Goal: Information Seeking & Learning: Find specific fact

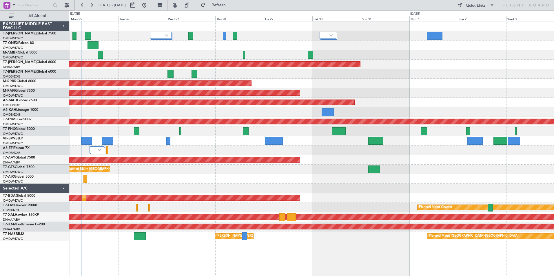
click at [165, 243] on div "Planned Maint Dubai (Al Maktoum Intl) Unplanned Maint [GEOGRAPHIC_DATA] (Al Mak…" at bounding box center [311, 148] width 485 height 255
click at [15, 5] on span at bounding box center [13, 4] width 7 height 7
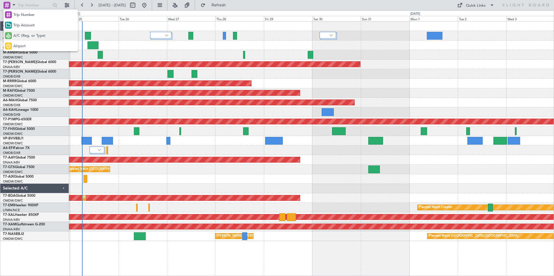
click at [27, 36] on span "A/C (Reg. or Type)" at bounding box center [29, 36] width 32 height 6
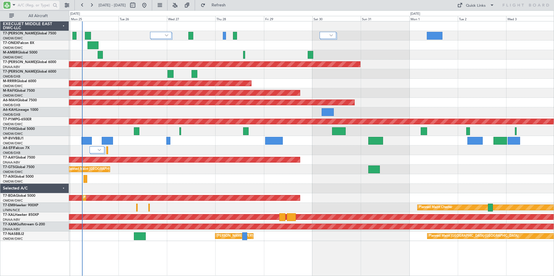
click at [23, 8] on input "text" at bounding box center [34, 5] width 33 height 9
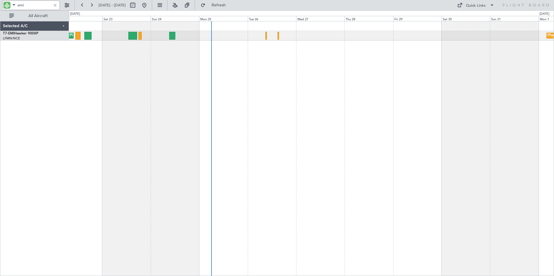
click at [251, 87] on div "Planned Maint [PERSON_NAME] Planned Maint [PERSON_NAME]" at bounding box center [311, 148] width 485 height 255
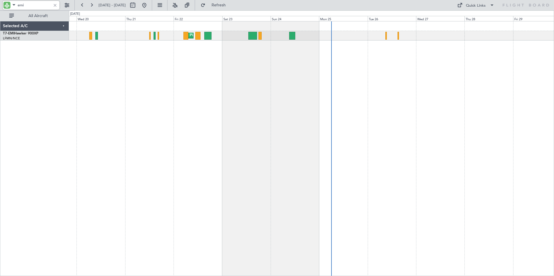
click at [249, 104] on div "Planned Maint [PERSON_NAME] Planned Maint [PERSON_NAME]" at bounding box center [311, 148] width 485 height 255
type input "emi"
